Goal: Task Accomplishment & Management: Manage account settings

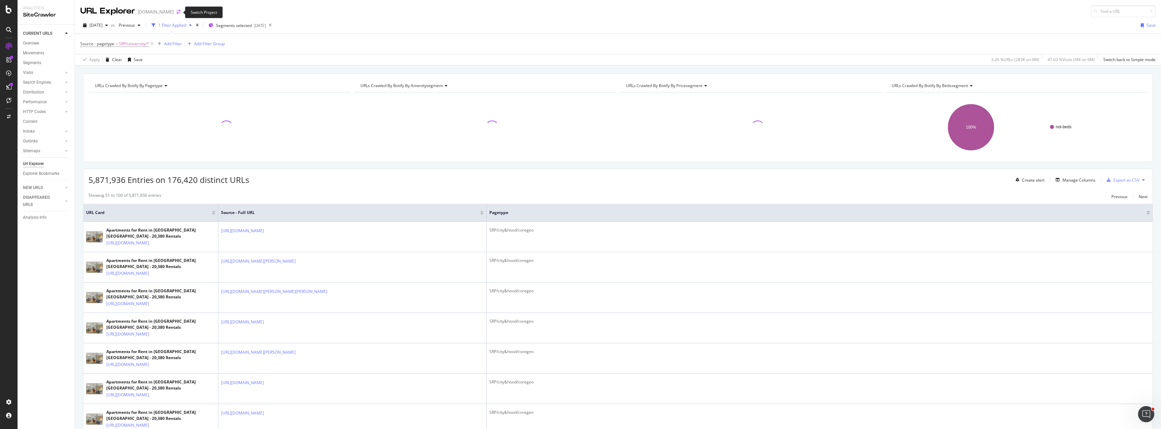
click at [176, 12] on icon "arrow-right-arrow-left" at bounding box center [178, 11] width 4 height 5
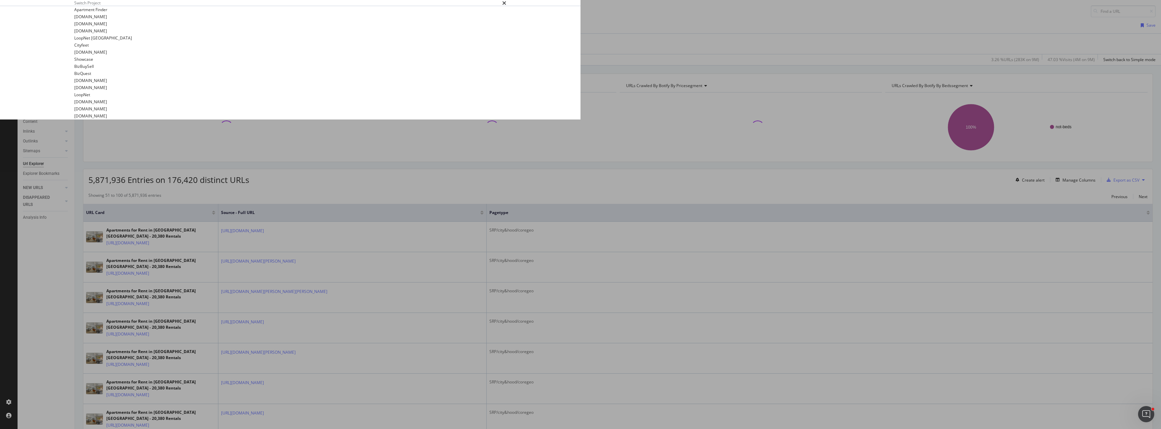
click at [379, 27] on summary "[DOMAIN_NAME]" at bounding box center [290, 23] width 432 height 7
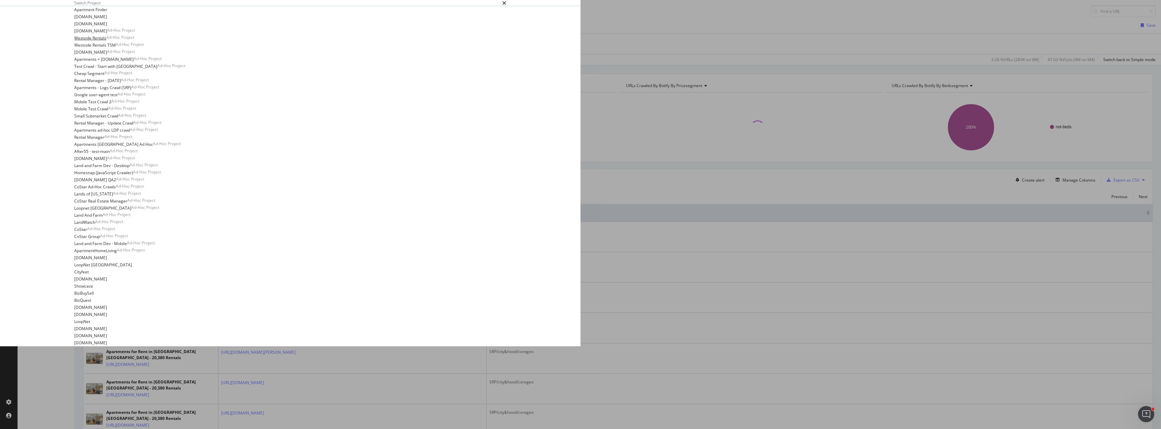
click at [106, 41] on link "Westside Rentals" at bounding box center [90, 37] width 32 height 7
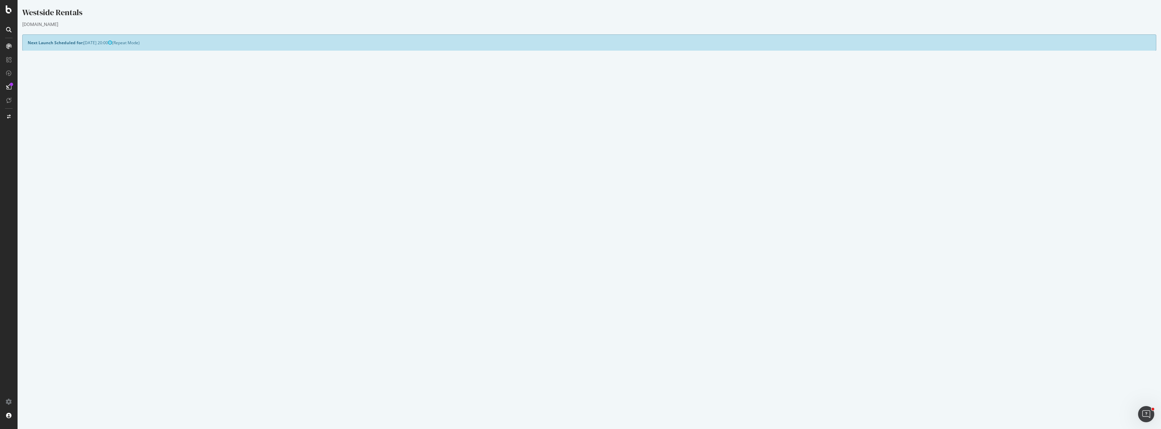
click at [575, 211] on div "Yes! Start Now Settings" at bounding box center [589, 211] width 1123 height 11
click at [200, 205] on div "Project Name Westside Rentals Allowed Domains (http|https)://*.www.westsiderent…" at bounding box center [589, 181] width 1133 height 160
click at [180, 140] on td "Max Speed (URLs / s)" at bounding box center [308, 143] width 561 height 13
click at [596, 202] on p "View Crawl Settings" at bounding box center [589, 200] width 1123 height 6
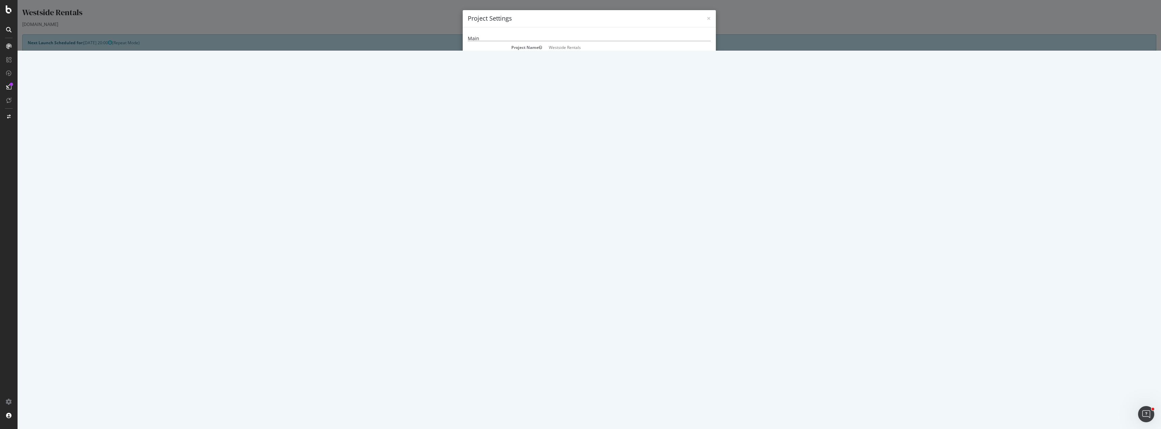
click at [700, 415] on button "Close" at bounding box center [700, 416] width 21 height 11
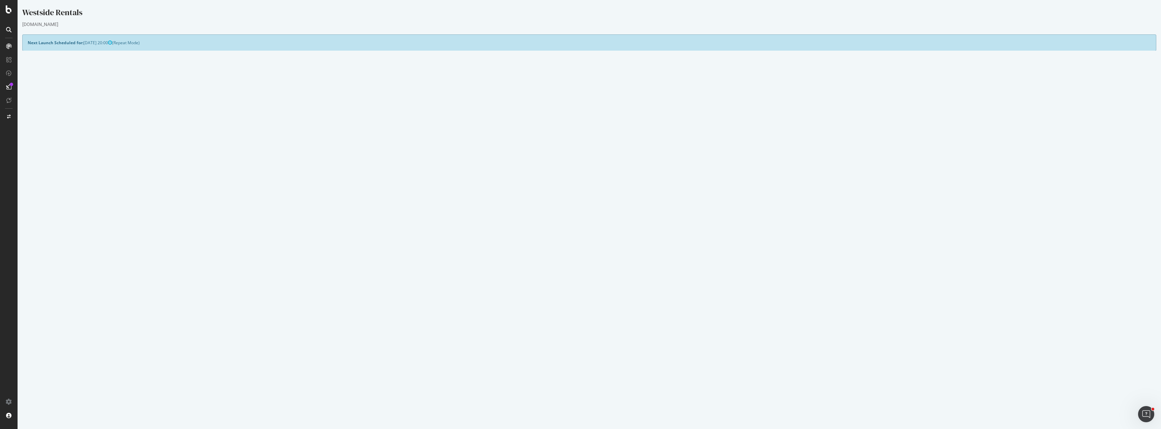
click at [614, 211] on link "Settings" at bounding box center [611, 211] width 15 height 6
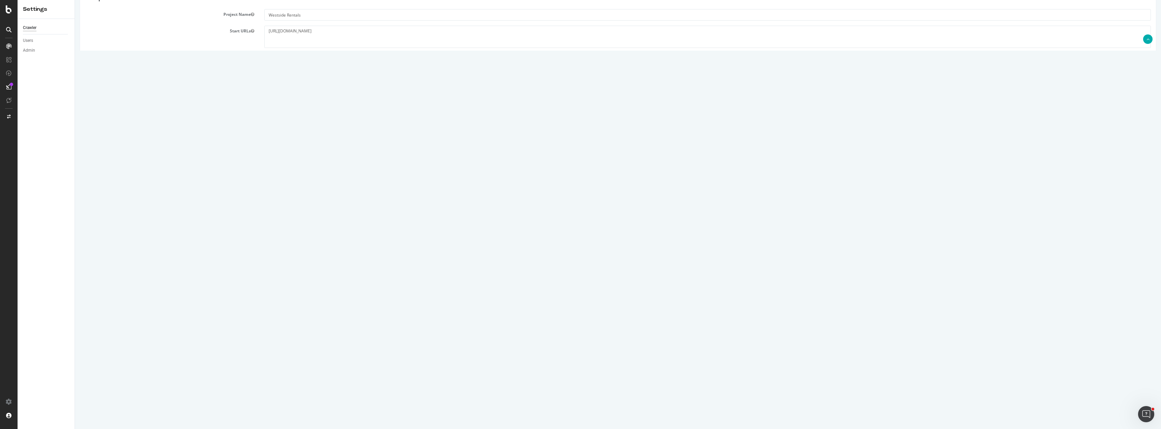
scroll to position [204, 0]
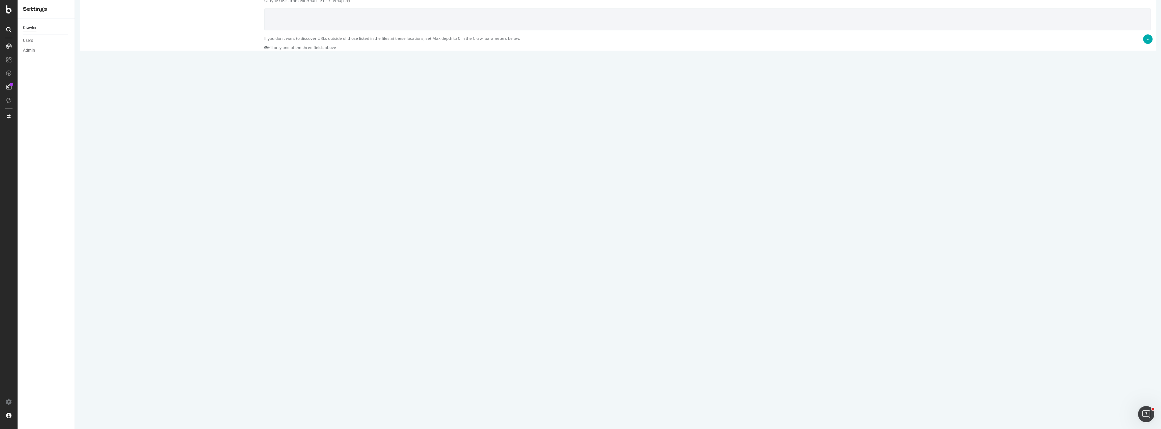
drag, startPoint x: 288, startPoint y: 268, endPoint x: 244, endPoint y: 268, distance: 44.2
click at [244, 268] on div "Max # of Analysed URLs 500000" at bounding box center [618, 269] width 1076 height 11
type input "200000"
click at [621, 405] on input "Save & Back to Project" at bounding box center [626, 406] width 49 height 10
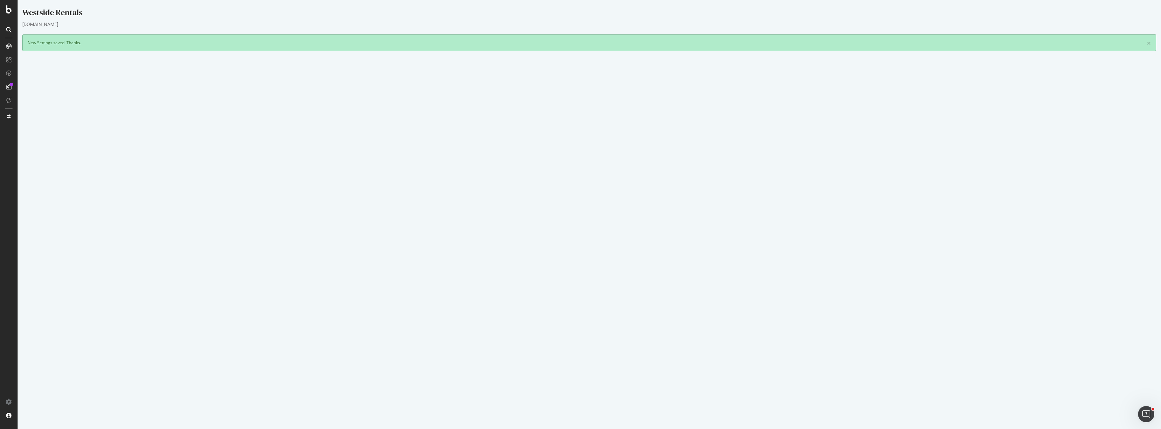
click at [571, 235] on div "Yes! Start Now Settings" at bounding box center [589, 234] width 1123 height 11
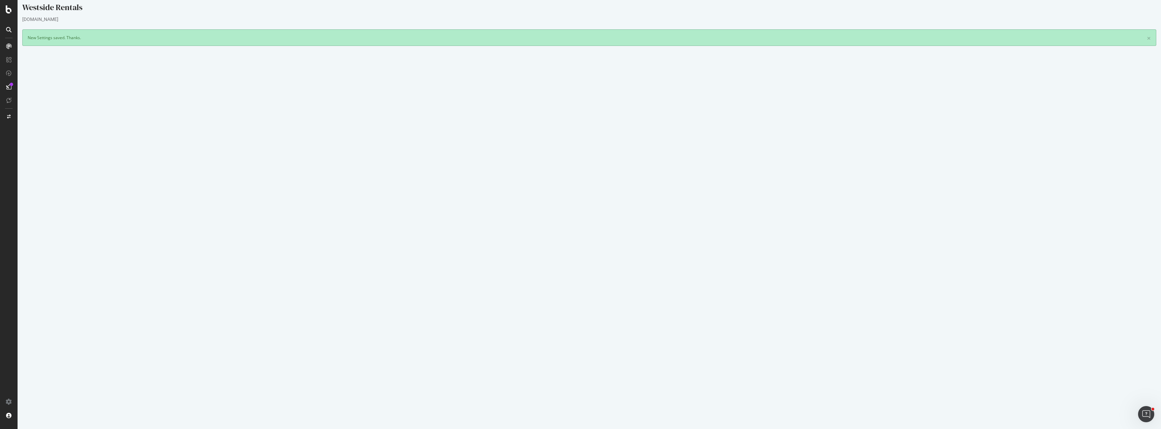
scroll to position [6, 0]
click at [582, 225] on div "Yes! Start Now Settings" at bounding box center [589, 228] width 1123 height 11
click at [200, 223] on div "Yes! Start Now Settings" at bounding box center [589, 228] width 1123 height 11
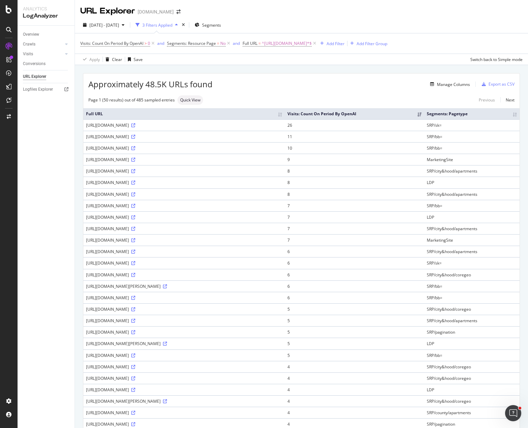
click at [319, 61] on div "Apply Clear Save Switch back to Simple mode" at bounding box center [301, 59] width 453 height 11
click at [316, 68] on div "Approximately 48.5K URLs found Manage Columns Export as CSV Page 1 (50 results)…" at bounding box center [301, 396] width 453 height 662
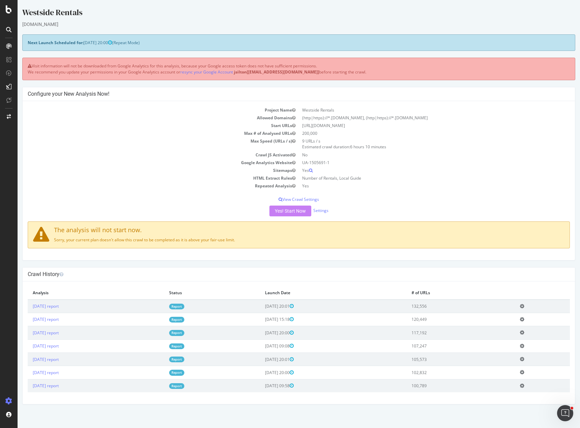
drag, startPoint x: 527, startPoint y: 144, endPoint x: 523, endPoint y: 144, distance: 3.7
click at [527, 144] on td "9 URLs / s Estimated crawl duration: 6 hours 10 minutes" at bounding box center [434, 143] width 271 height 13
click at [407, 10] on div "Westside Rentals" at bounding box center [298, 14] width 553 height 14
click at [3, 7] on div at bounding box center [9, 9] width 16 height 8
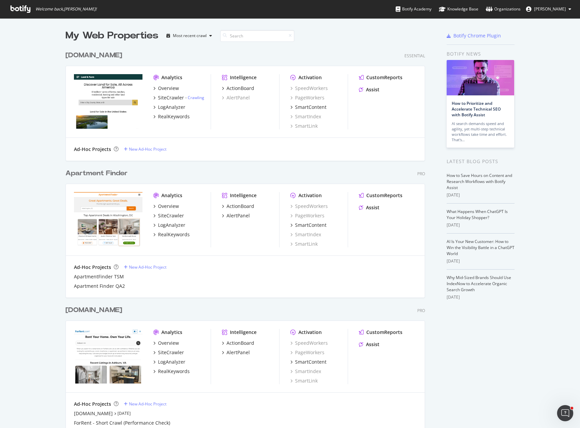
scroll to position [423, 569]
click at [318, 33] on div "My Web Properties Most recent crawl" at bounding box center [224, 35] width 319 height 13
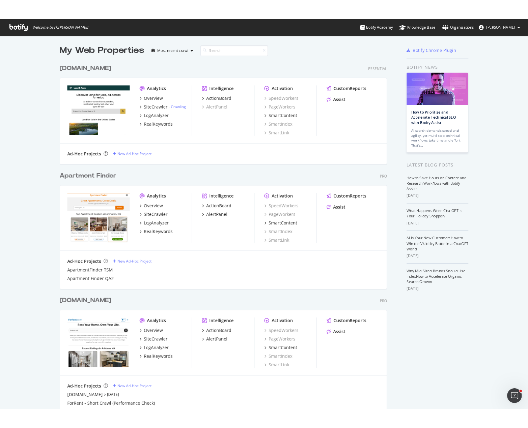
scroll to position [0, 0]
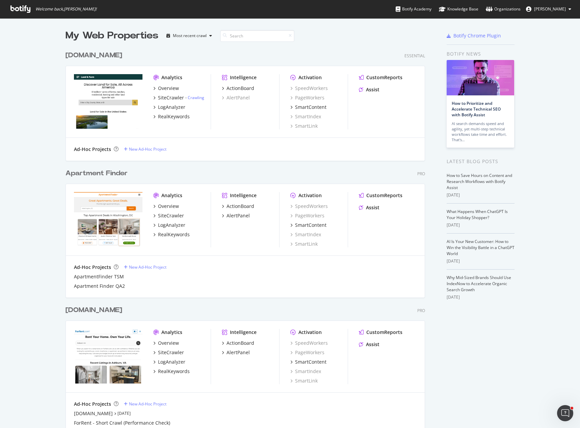
click at [338, 36] on div "My Web Properties Most recent crawl" at bounding box center [224, 35] width 319 height 13
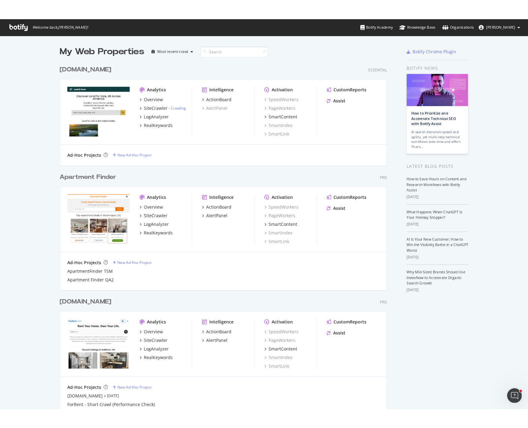
scroll to position [423, 518]
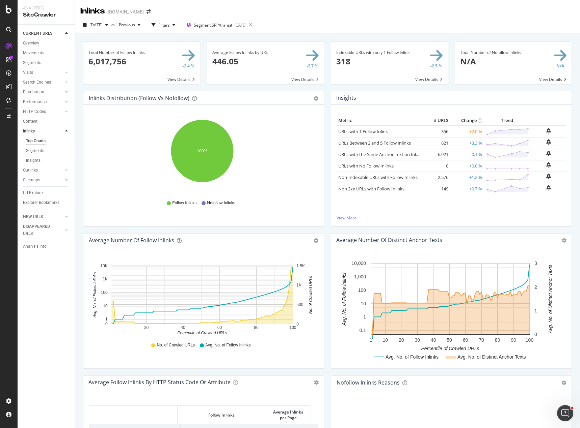
click at [341, 17] on div "2025 Sep. 5th vs Previous Filters Segment: SRP/transit 2025-08-28" at bounding box center [327, 25] width 505 height 17
click at [247, 10] on div "Inlinks Apartments.com" at bounding box center [327, 8] width 505 height 17
click at [38, 76] on div "ActionBoard" at bounding box center [38, 77] width 26 height 7
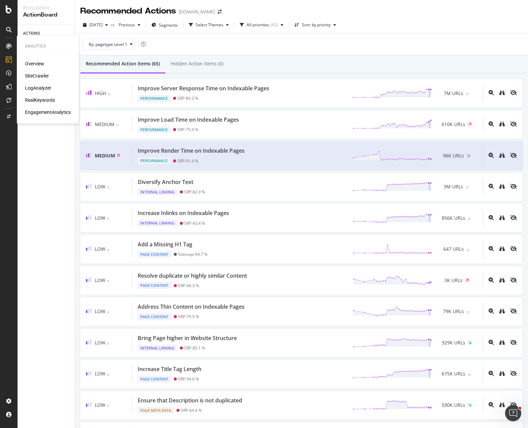
click at [39, 77] on div "SiteCrawler" at bounding box center [37, 76] width 24 height 7
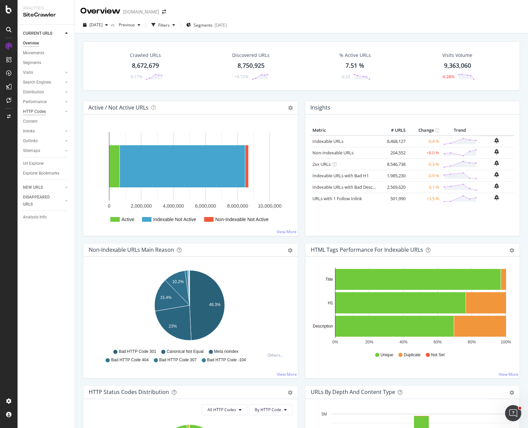
click at [33, 110] on div "HTTP Codes" at bounding box center [34, 111] width 23 height 7
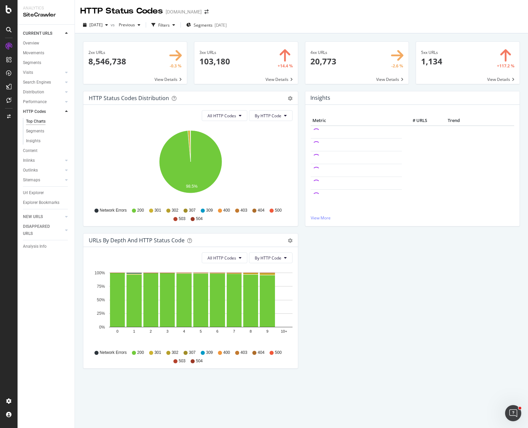
click at [338, 246] on div "HTTP Status Codes Distribution Pie Table Export as CSV Add to Custom Report All…" at bounding box center [302, 233] width 444 height 285
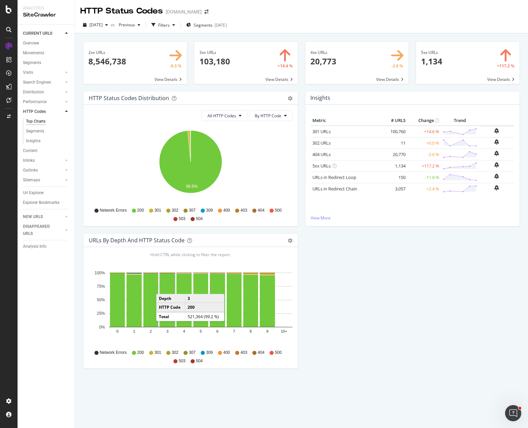
click at [475, 271] on div "HTTP Status Codes Distribution Pie Table Export as CSV Add to Custom Report All…" at bounding box center [302, 233] width 444 height 285
click at [350, 253] on div "HTTP Status Codes Distribution Pie Table Export as CSV Add to Custom Report All…" at bounding box center [302, 233] width 444 height 285
click at [362, 16] on div "HTTP Status Codes Apartments.com" at bounding box center [301, 8] width 453 height 17
click at [372, 22] on div "2025 Sep. 5th vs Previous Filters Segments 2025-08-28" at bounding box center [301, 26] width 453 height 13
click at [311, 244] on div "HTTP Status Codes Distribution Pie Table Export as CSV Add to Custom Report All…" at bounding box center [302, 233] width 444 height 285
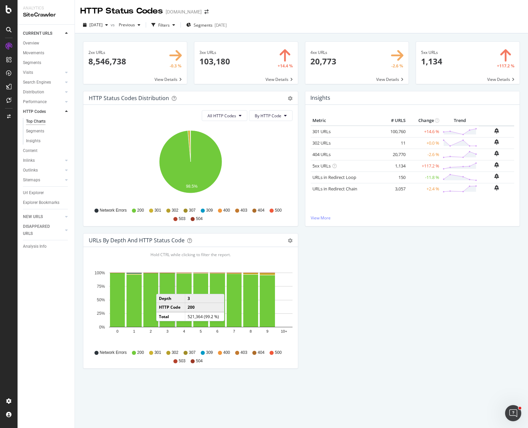
click at [458, 339] on div "HTTP Status Codes Distribution Pie Table Export as CSV Add to Custom Report All…" at bounding box center [302, 233] width 444 height 285
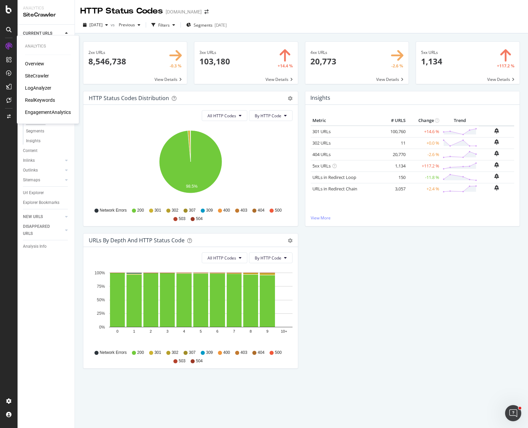
click at [43, 89] on div "LogAnalyzer" at bounding box center [38, 88] width 26 height 7
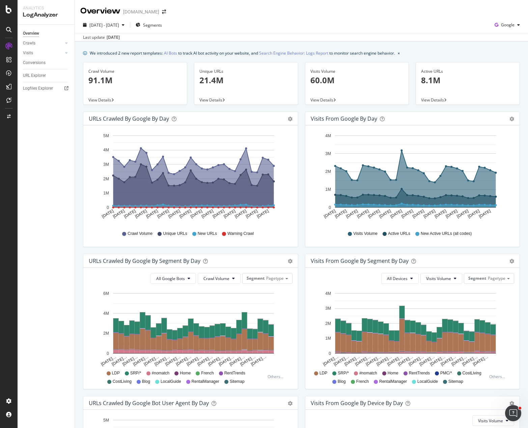
click at [336, 22] on div "2025 Aug. 13th - Sep. 11th Segments Google" at bounding box center [301, 26] width 453 height 13
click at [503, 20] on div "Google" at bounding box center [507, 25] width 31 height 10
click at [505, 76] on span "Other AI Bots" at bounding box center [507, 76] width 25 height 6
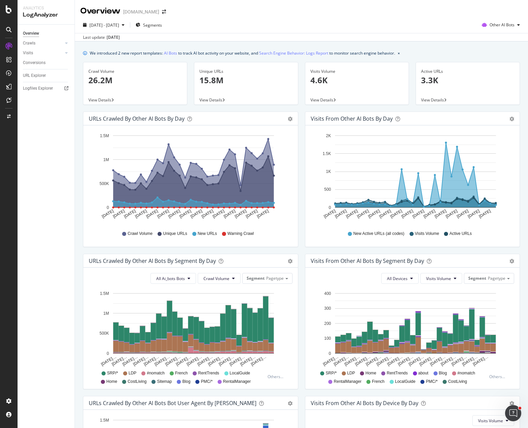
click at [459, 48] on div "We introduced 2 new report templates: AI Bots to track AI bot activity on your …" at bounding box center [301, 301] width 453 height 521
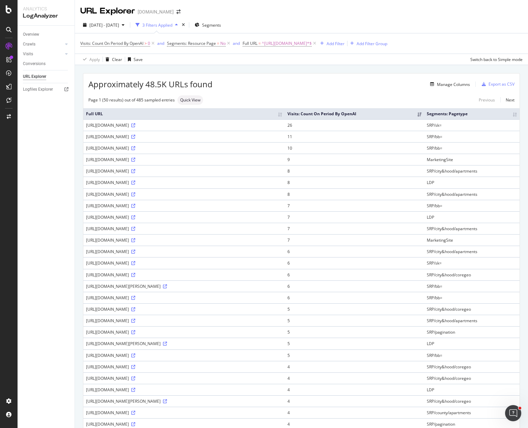
click at [328, 18] on div "2025 Jun. 10th - Sep. 9th 3 Filters Applied Segments Visits: Count On Period By…" at bounding box center [301, 41] width 453 height 48
click at [404, 7] on div "URL Explorer Apartments.com" at bounding box center [301, 8] width 453 height 17
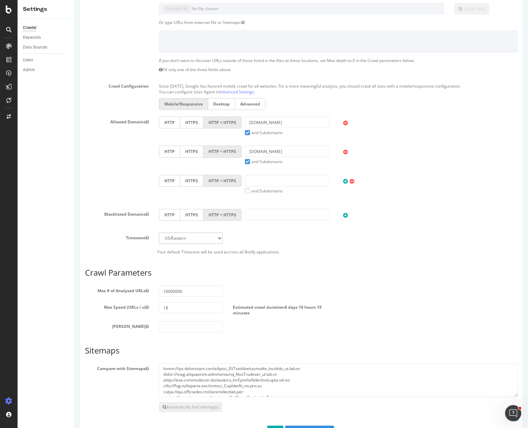
scroll to position [176, 0]
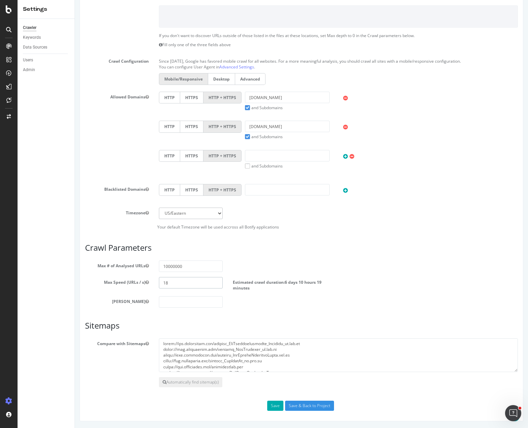
click at [173, 285] on input "18" at bounding box center [191, 282] width 64 height 11
drag, startPoint x: 176, startPoint y: 284, endPoint x: 149, endPoint y: 284, distance: 27.3
click at [149, 284] on div "Max Speed (URLs / s) 18 Estimated crawl duration: 6 days 10 hours 19 minutes" at bounding box center [301, 284] width 443 height 14
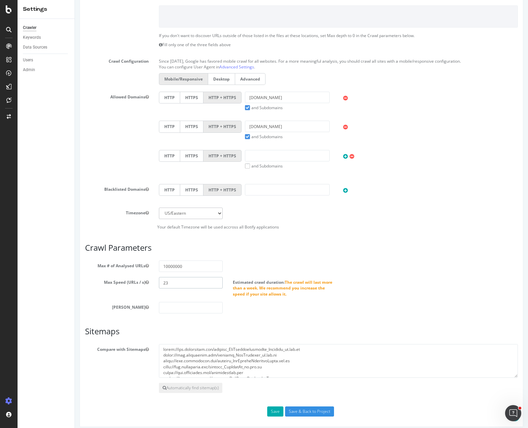
scroll to position [173, 0]
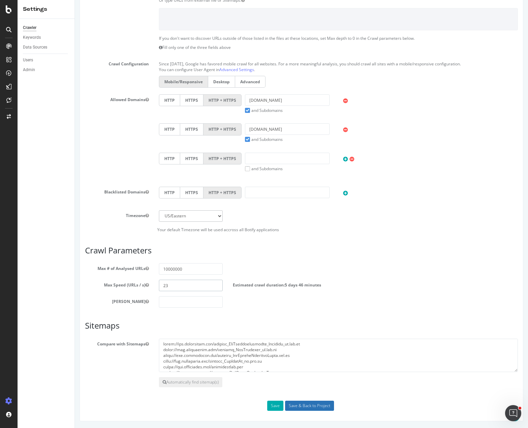
type input "23"
click at [299, 406] on input "Save & Back to Project" at bounding box center [309, 406] width 49 height 10
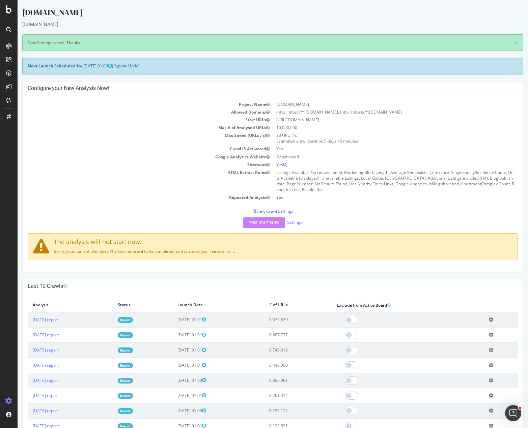
click at [91, 163] on td "Sitemaps" at bounding box center [150, 165] width 245 height 8
click at [142, 9] on div "[DOMAIN_NAME]" at bounding box center [272, 14] width 501 height 14
click at [253, 16] on div "[DOMAIN_NAME]" at bounding box center [272, 14] width 501 height 14
click at [146, 185] on td "HTML Extract Rules" at bounding box center [150, 181] width 245 height 25
click at [206, 249] on p "Sorry, your current plan doesn't allow this crawl to be completed as it is abov…" at bounding box center [272, 252] width 479 height 6
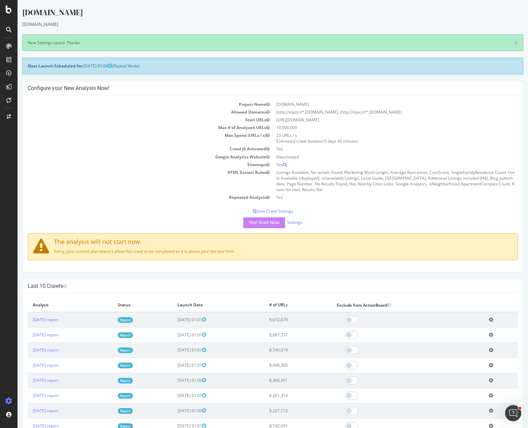
click at [167, 127] on td "Max # of Analysed URLs" at bounding box center [150, 128] width 245 height 8
